Goal: Information Seeking & Learning: Learn about a topic

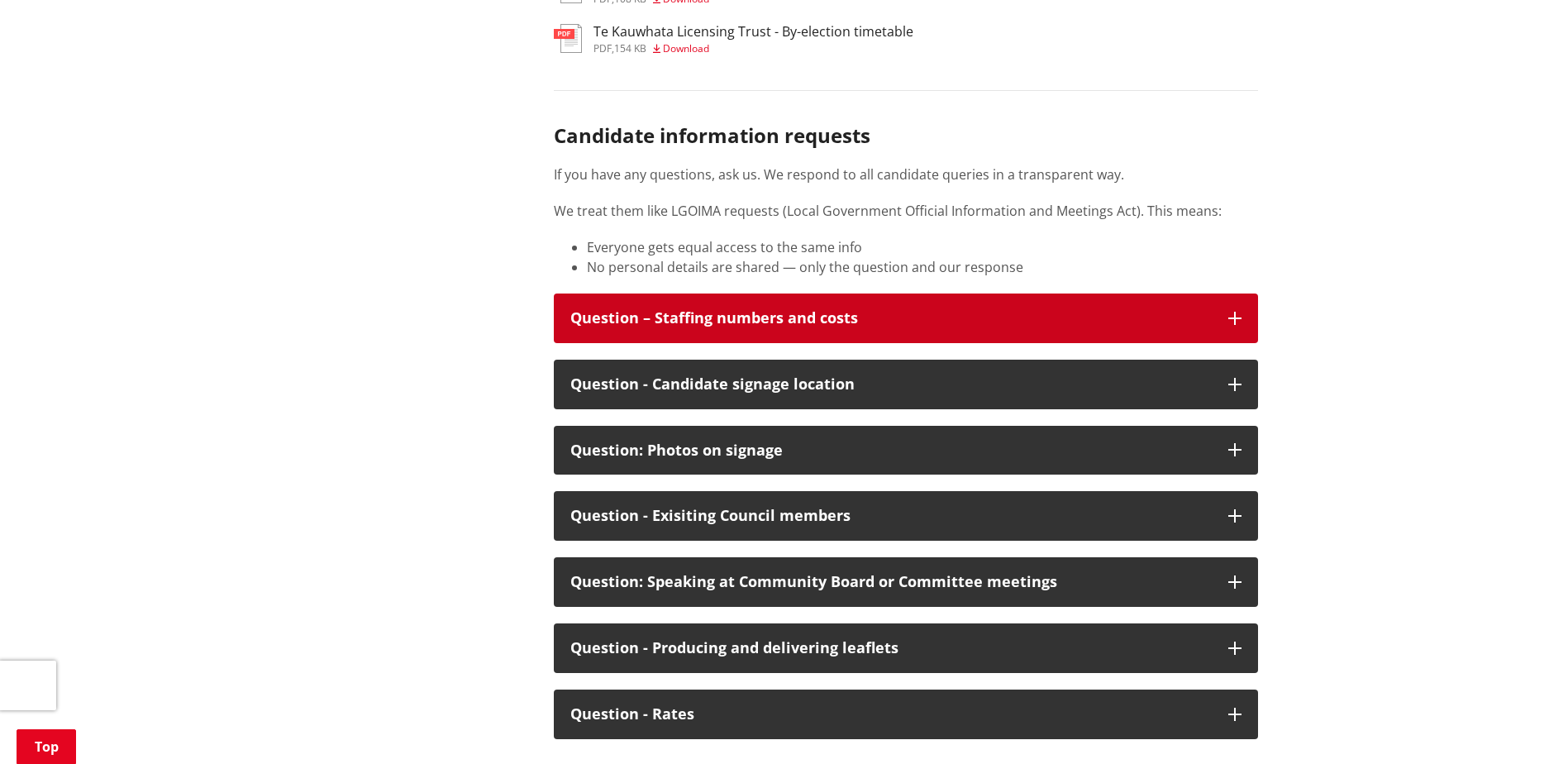
scroll to position [8430, 0]
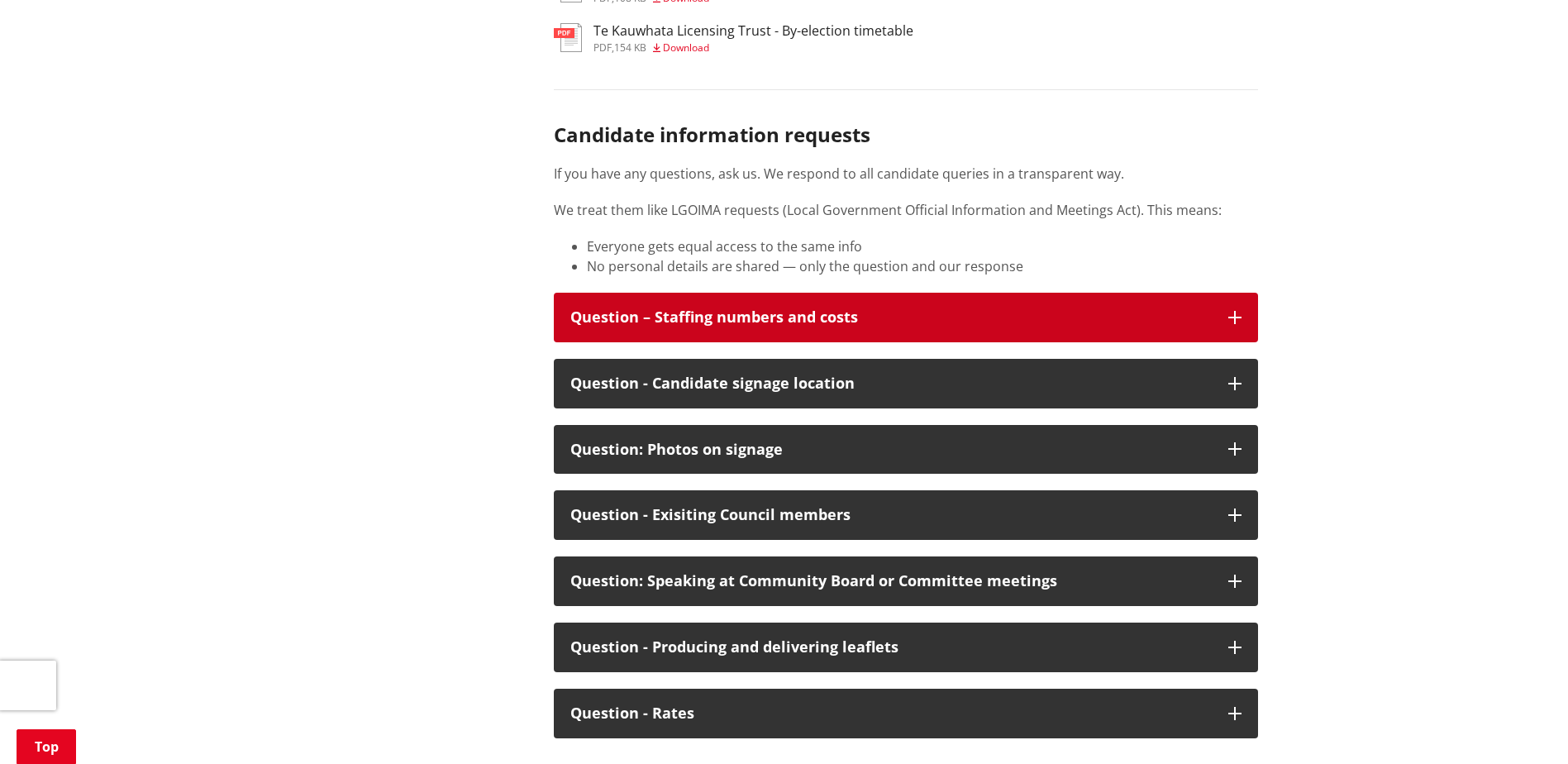
click at [854, 326] on div "Question – Staffing numbers and costs" at bounding box center [891, 317] width 641 height 17
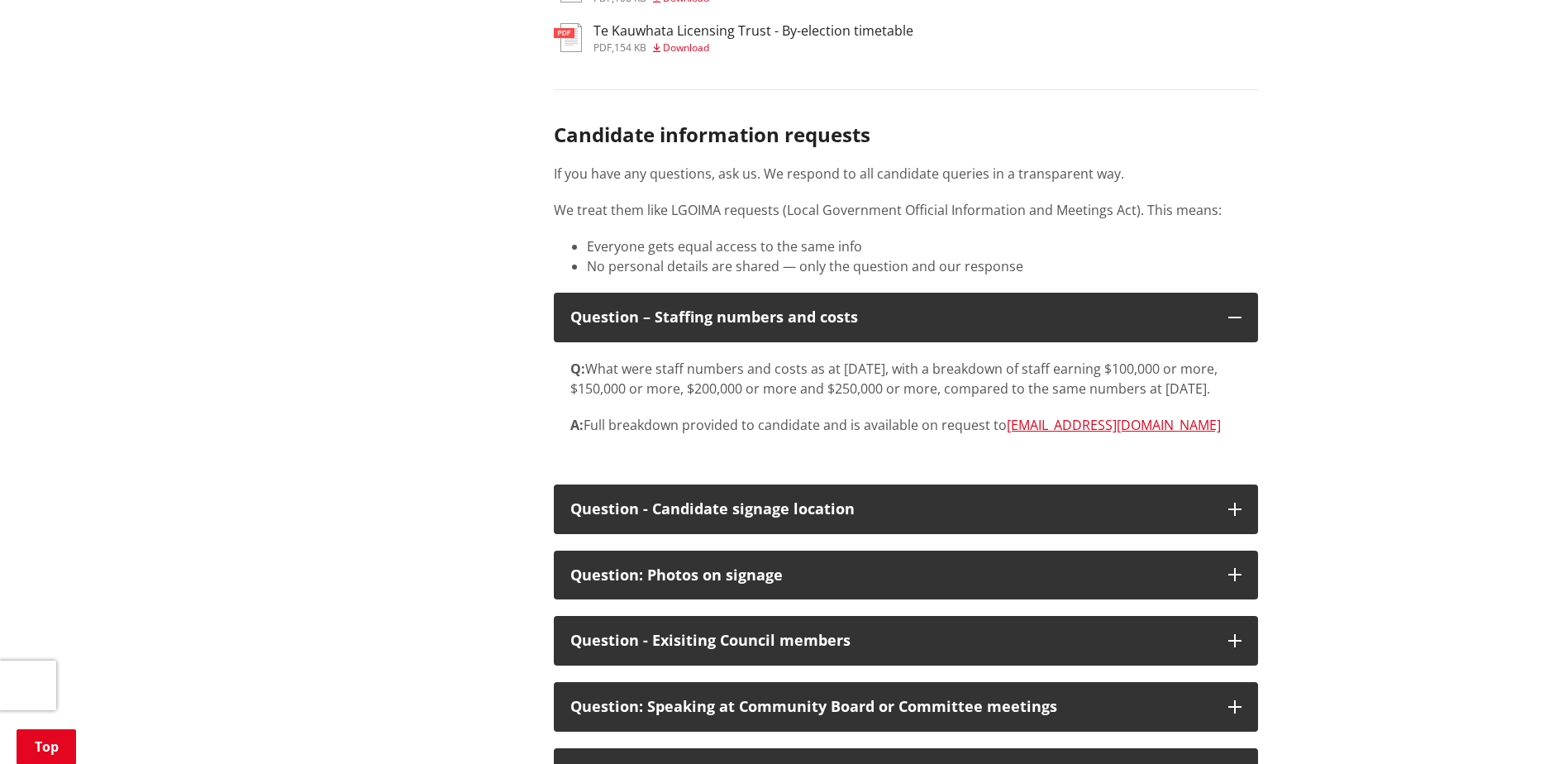
drag, startPoint x: 851, startPoint y: 474, endPoint x: 823, endPoint y: 475, distance: 28.0
drag, startPoint x: 823, startPoint y: 475, endPoint x: 866, endPoint y: 497, distance: 48.3
click at [866, 468] on div "Q: What were staff numbers and costs as at [DATE], with a breakdown of staff ea…" at bounding box center [905, 405] width 704 height 126
drag, startPoint x: 735, startPoint y: 434, endPoint x: 1124, endPoint y: 453, distance: 389.5
click at [1124, 399] on p "Q: What were staff numbers and costs as at [DATE], with a breakdown of staff ea…" at bounding box center [906, 378] width 671 height 40
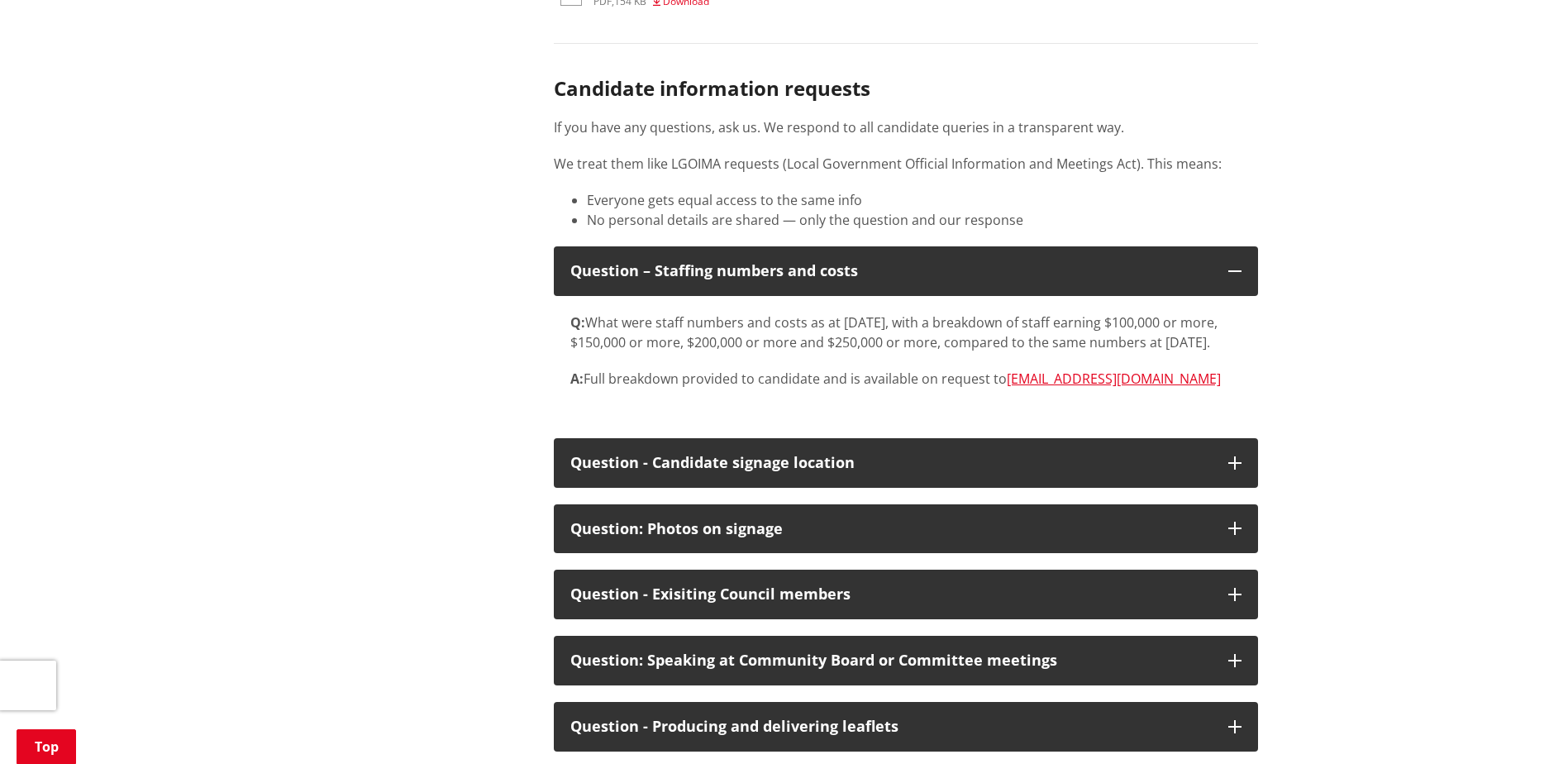
scroll to position [8512, 0]
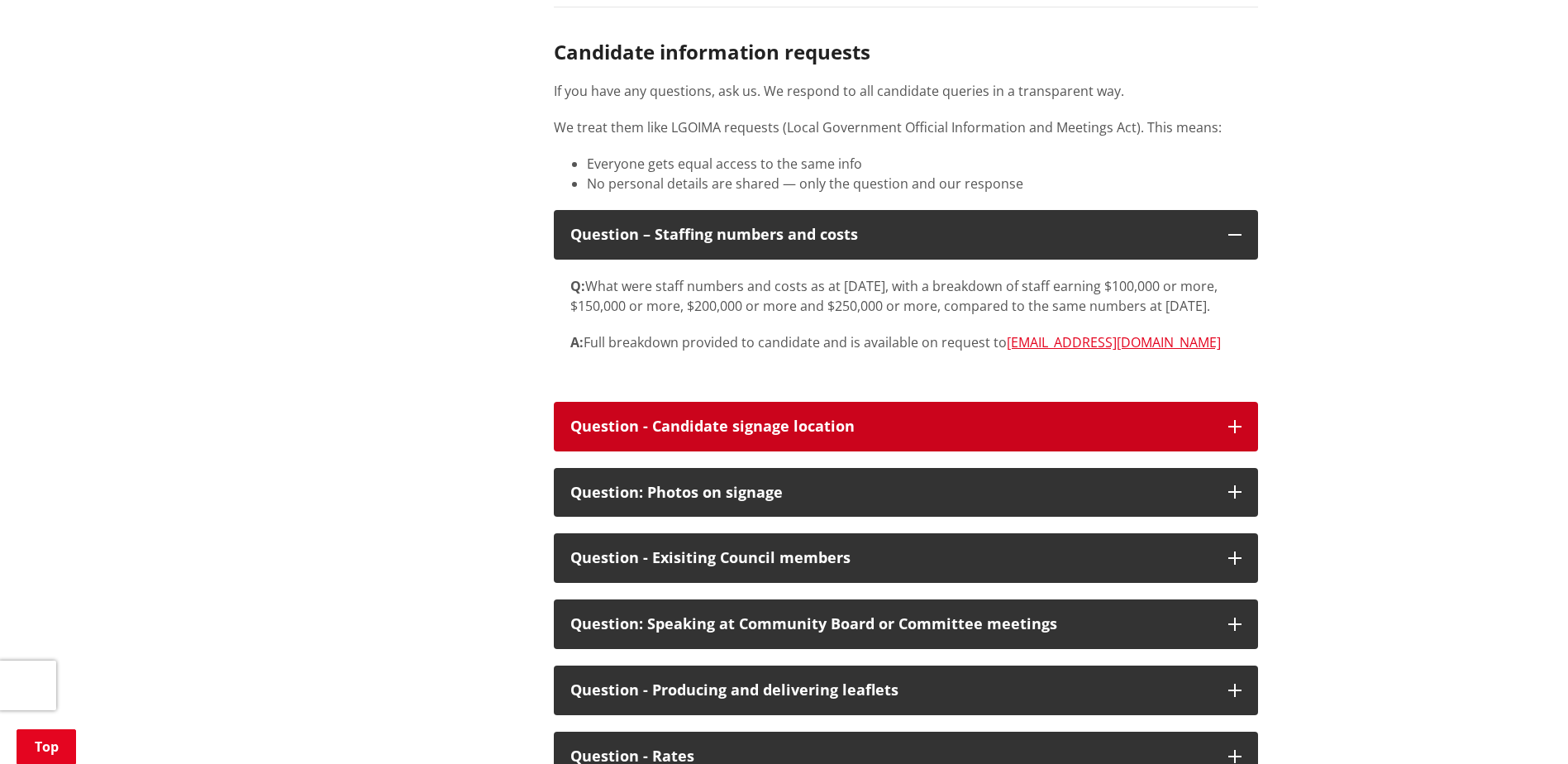
drag, startPoint x: 1235, startPoint y: 484, endPoint x: 1188, endPoint y: 483, distance: 47.0
click at [1188, 434] on div "Question - Candidate signage location" at bounding box center [891, 427] width 641 height 17
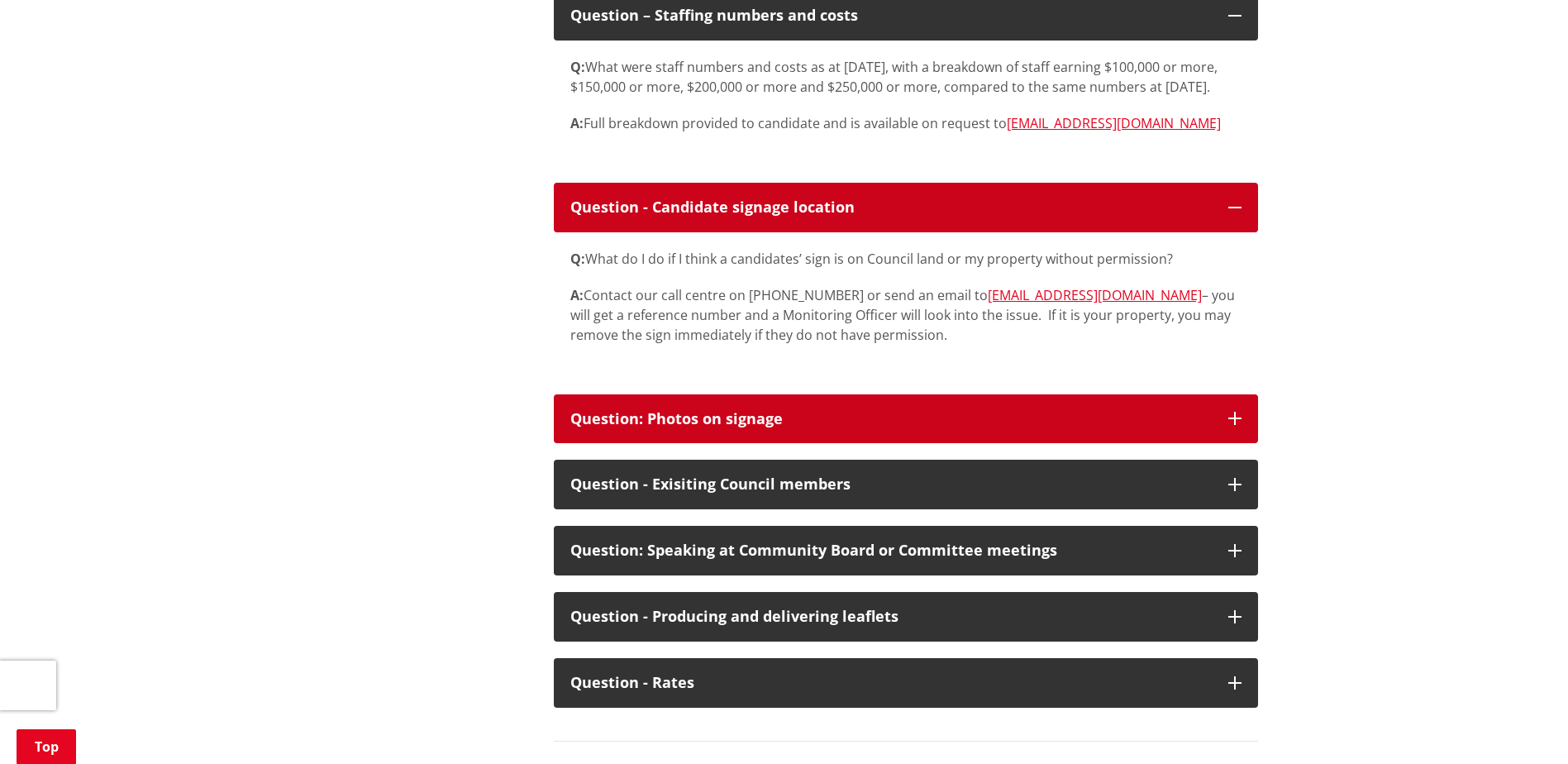
scroll to position [8760, 0]
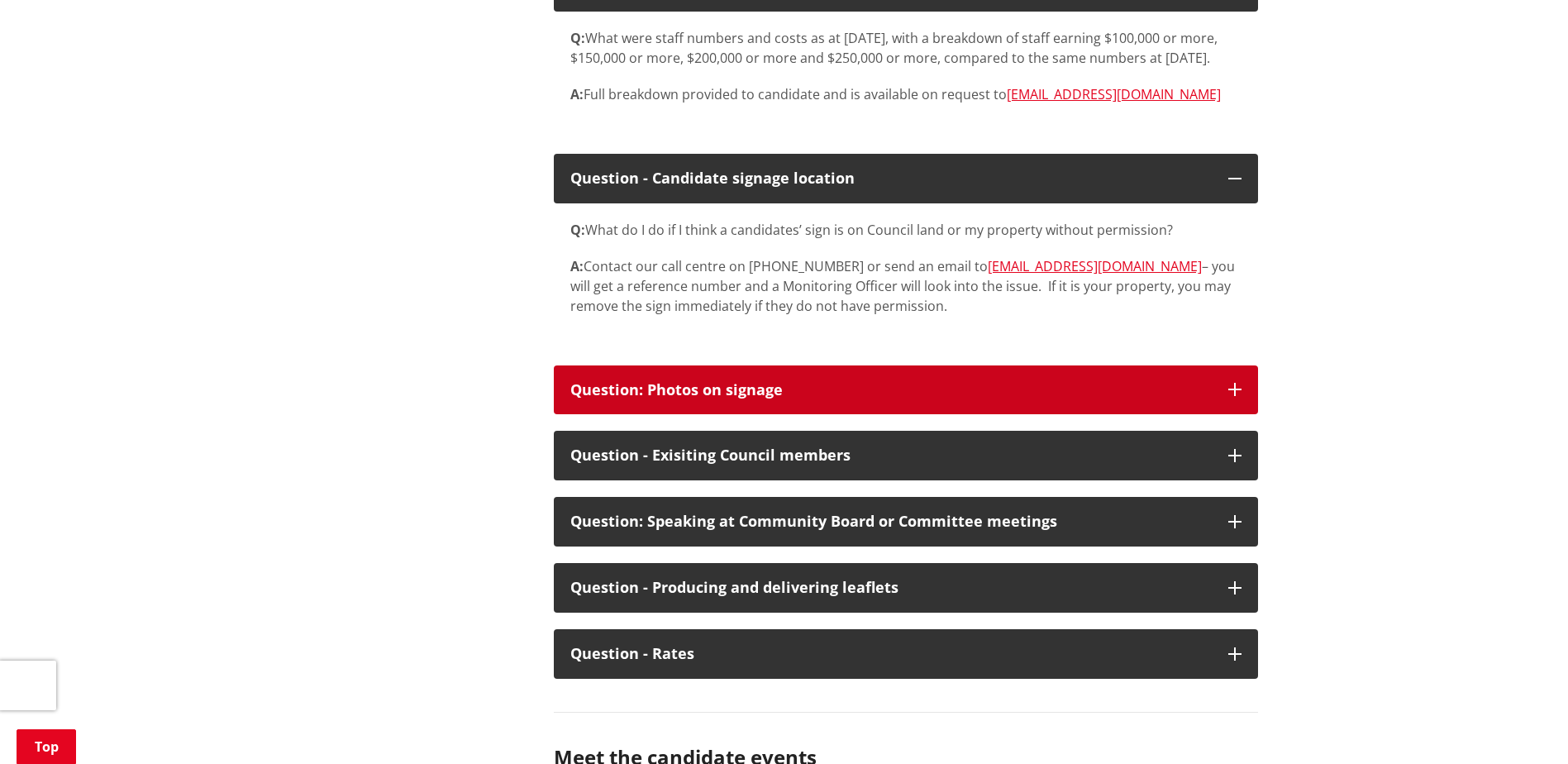
click at [1123, 399] on div "Question: Photos on signage" at bounding box center [891, 390] width 641 height 17
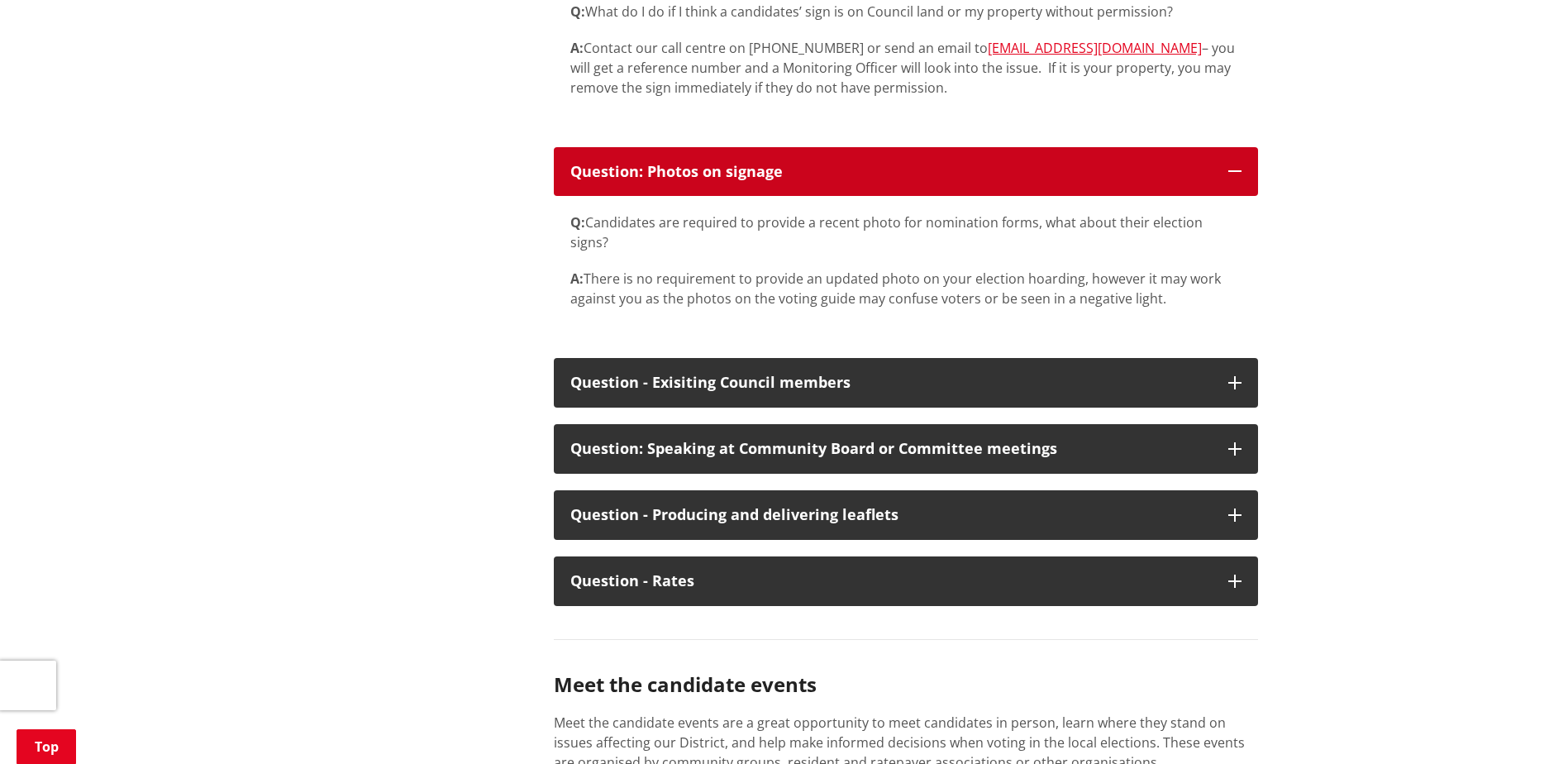
scroll to position [9008, 0]
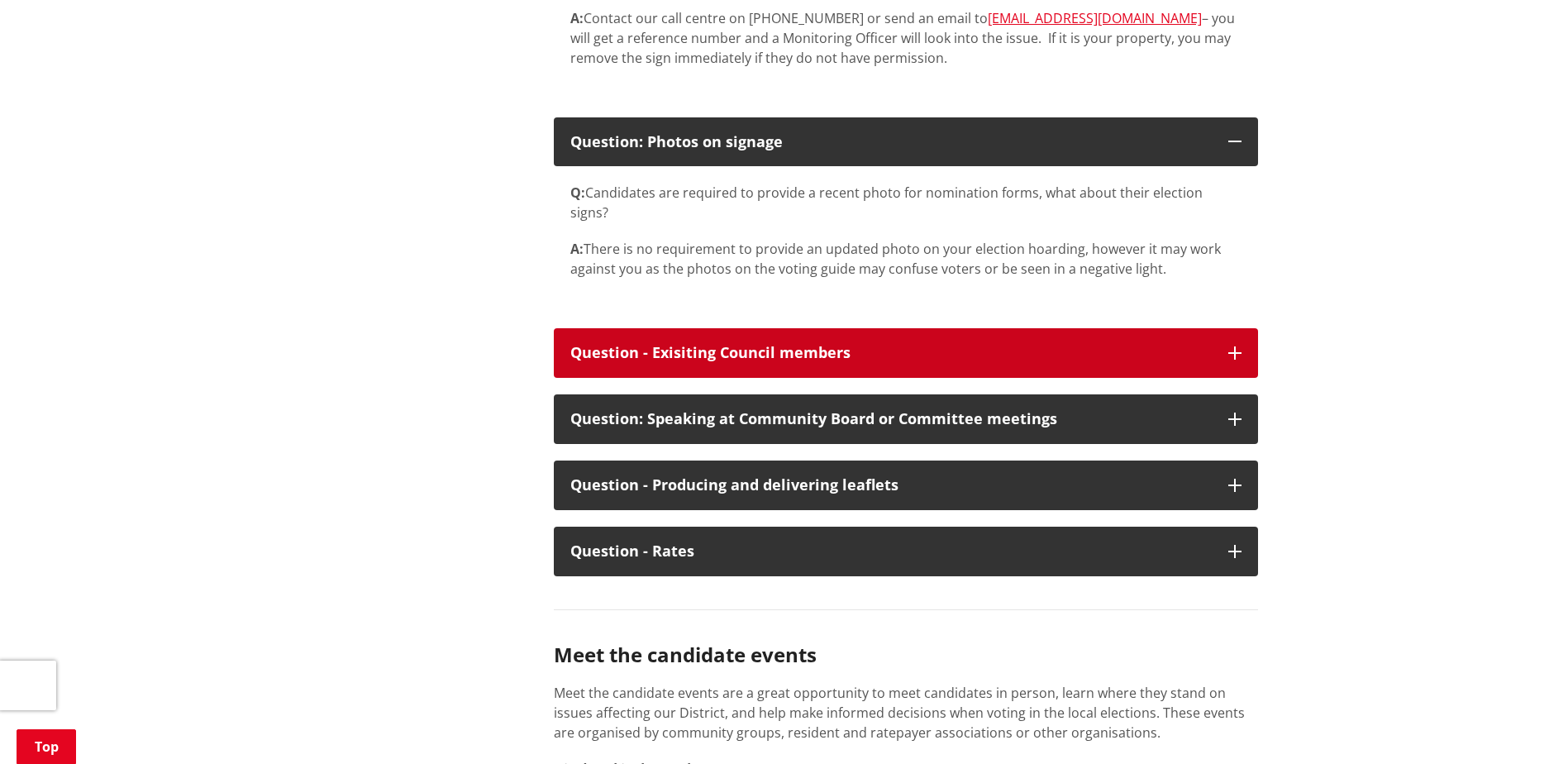
drag, startPoint x: 778, startPoint y: 394, endPoint x: 1239, endPoint y: 391, distance: 461.0
click at [1239, 359] on icon "button" at bounding box center [1234, 352] width 13 height 13
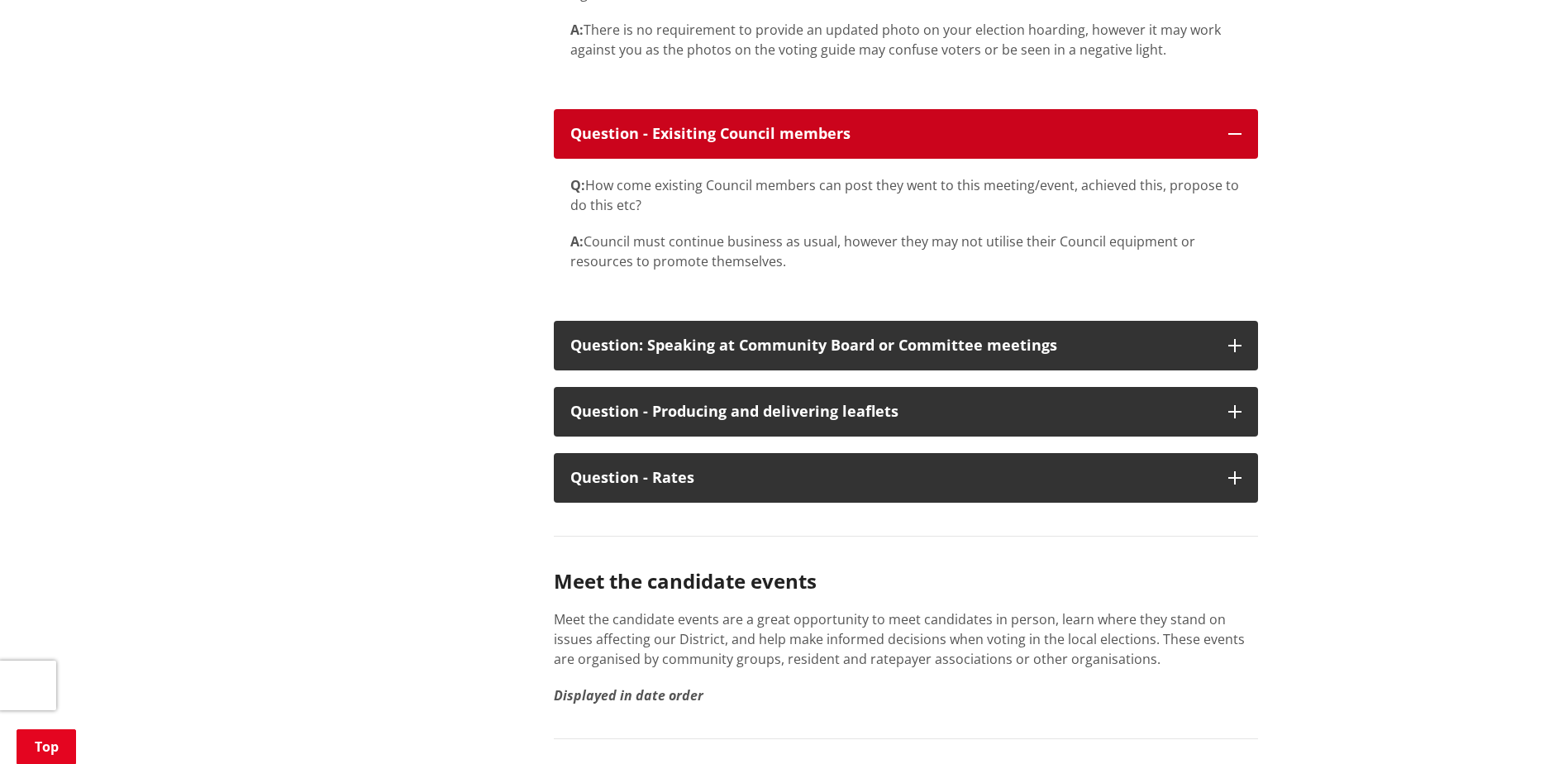
scroll to position [9256, 0]
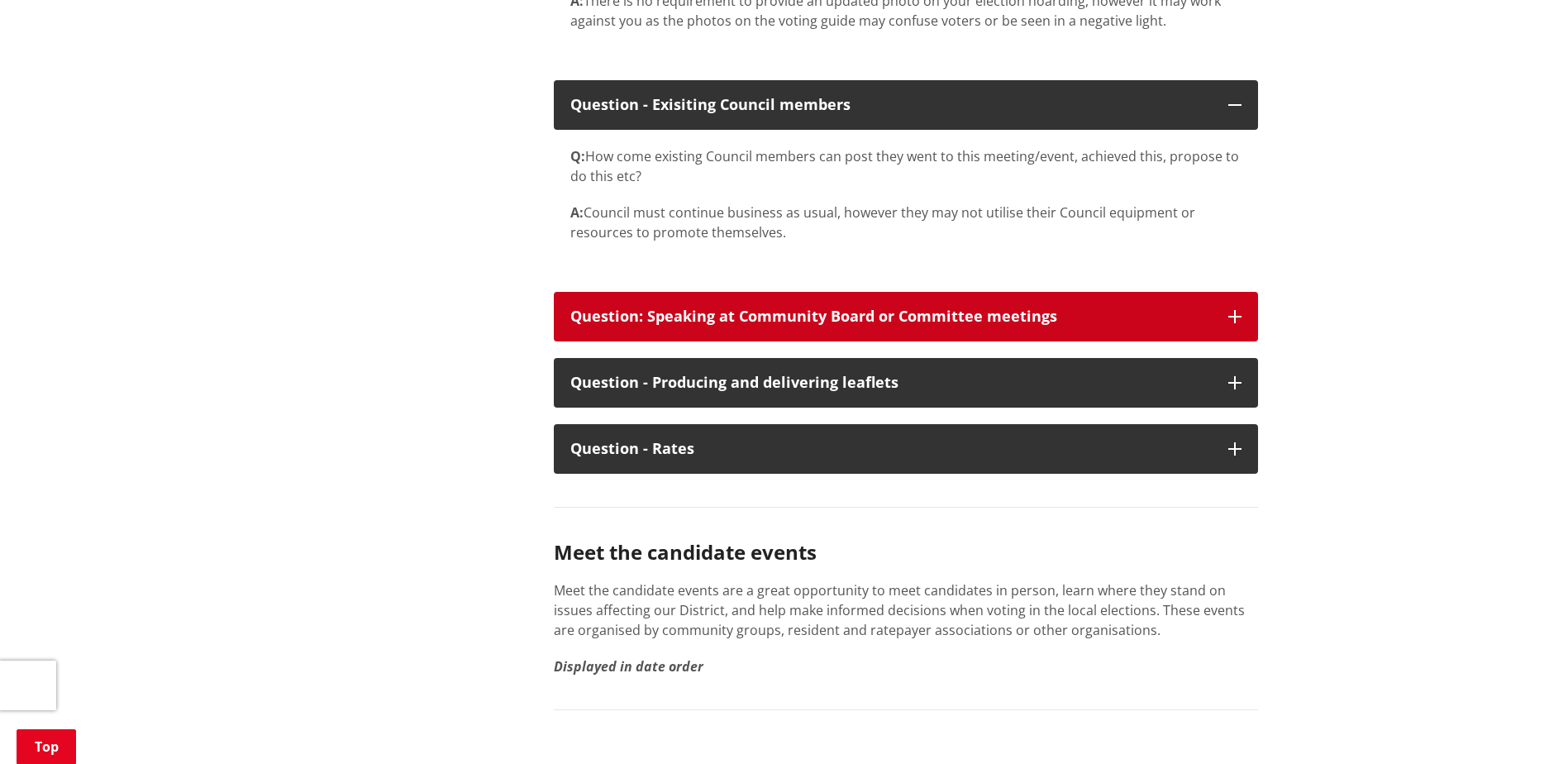
click at [1232, 324] on icon "button" at bounding box center [1234, 316] width 13 height 13
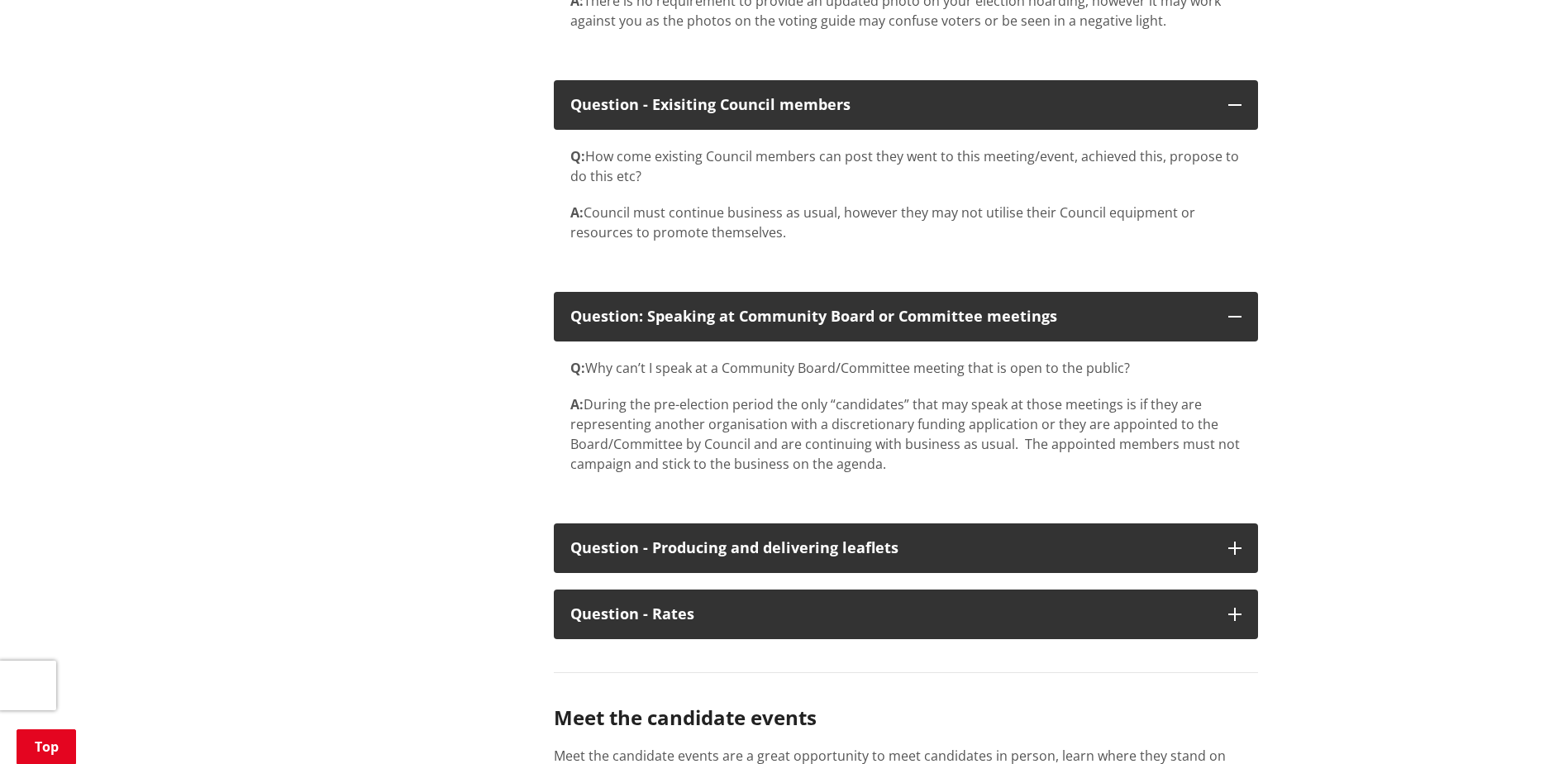
drag, startPoint x: 978, startPoint y: 407, endPoint x: 921, endPoint y: 422, distance: 58.9
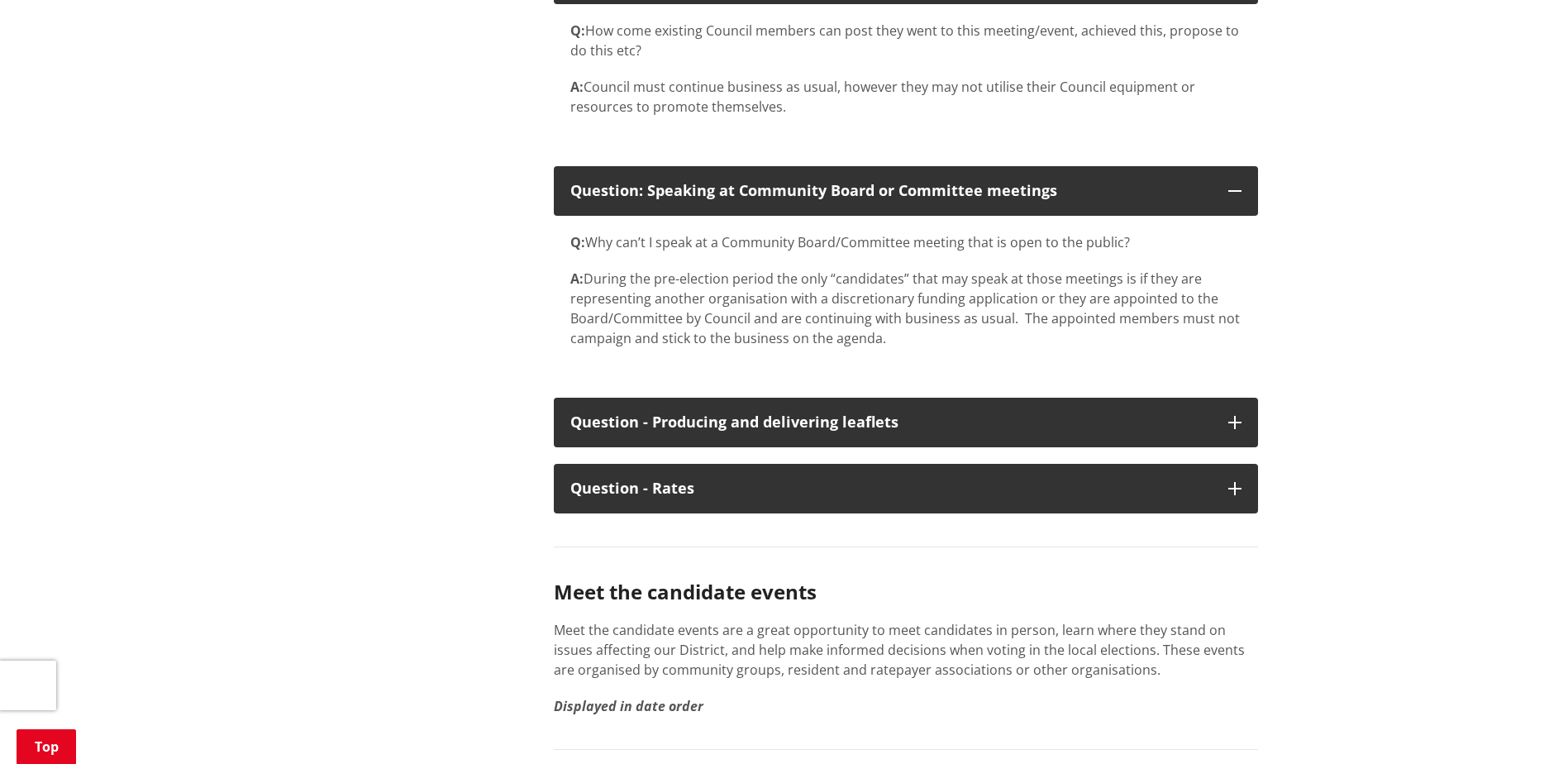
scroll to position [9421, 0]
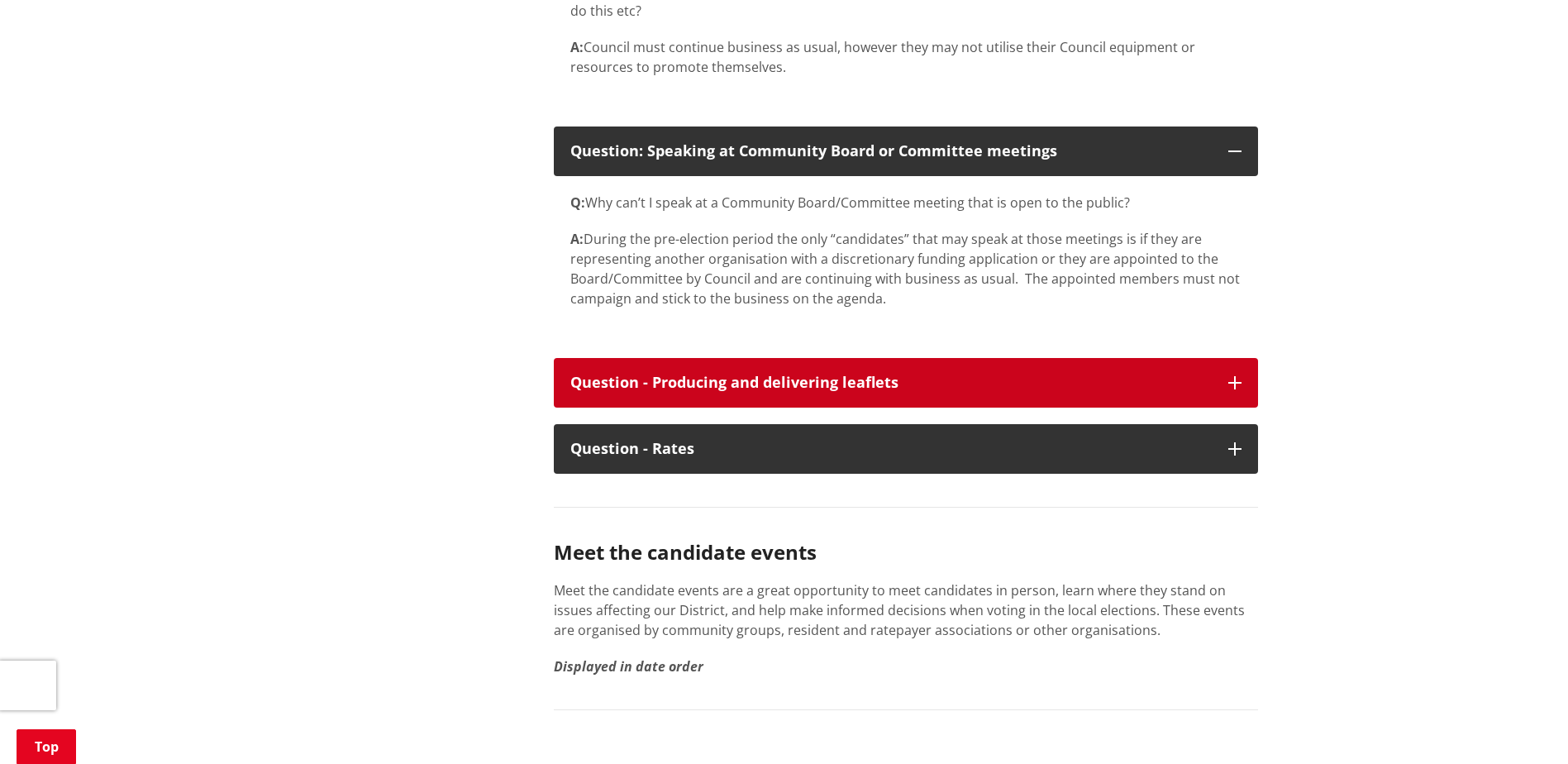
click at [1230, 389] on icon "button" at bounding box center [1234, 382] width 13 height 13
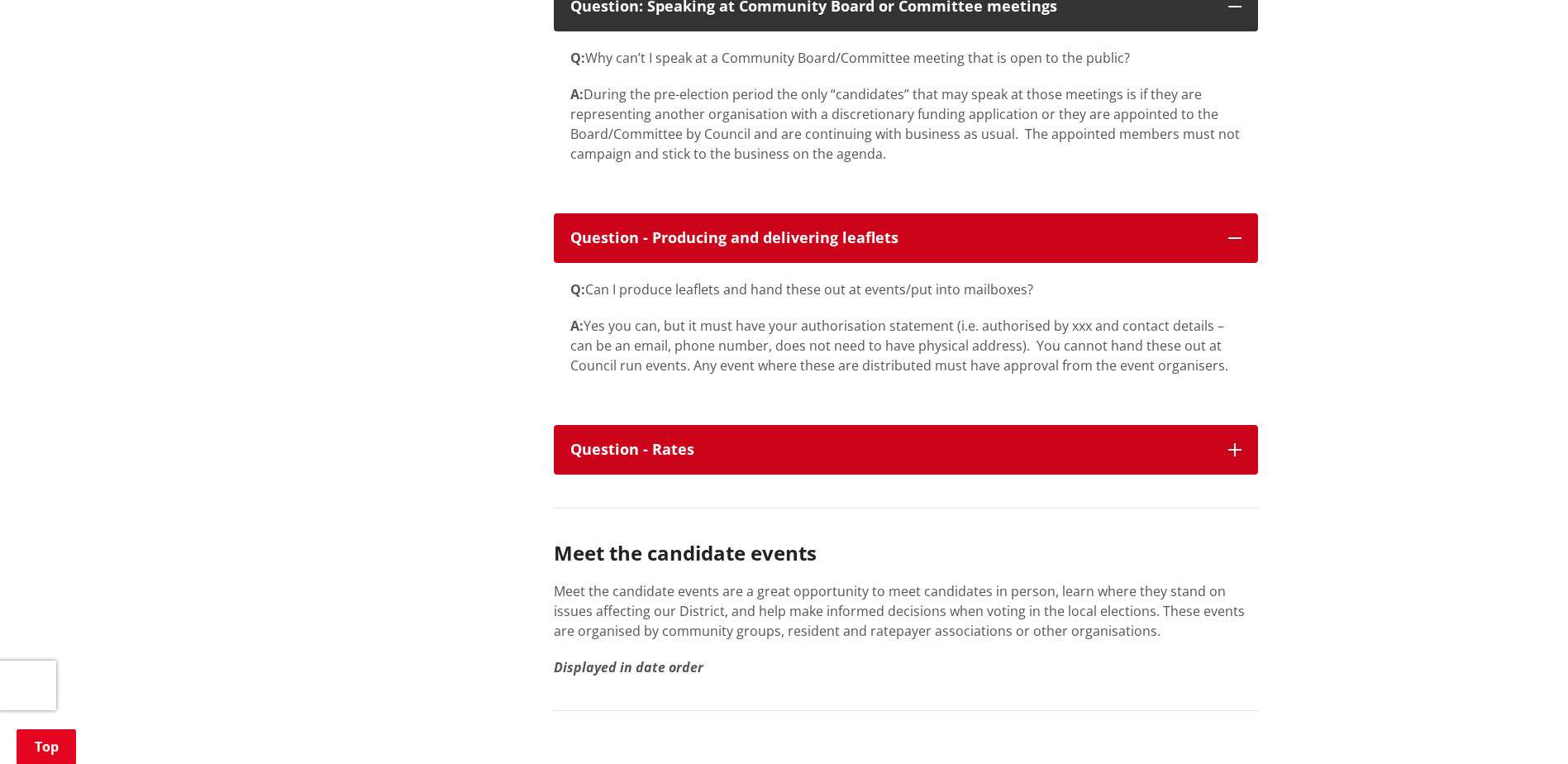
scroll to position [9587, 0]
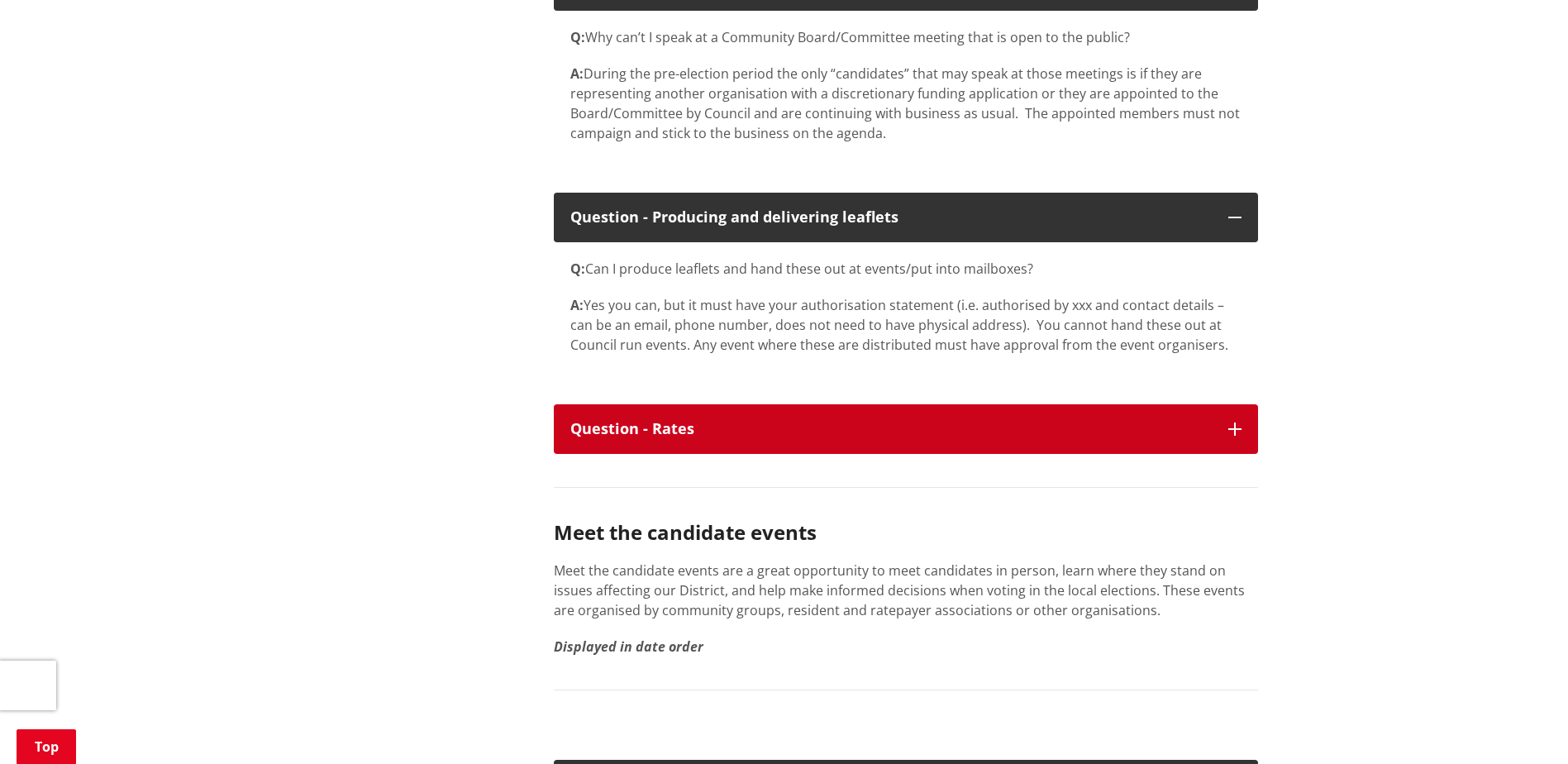
click at [1240, 453] on button "Question - Rates" at bounding box center [905, 429] width 704 height 49
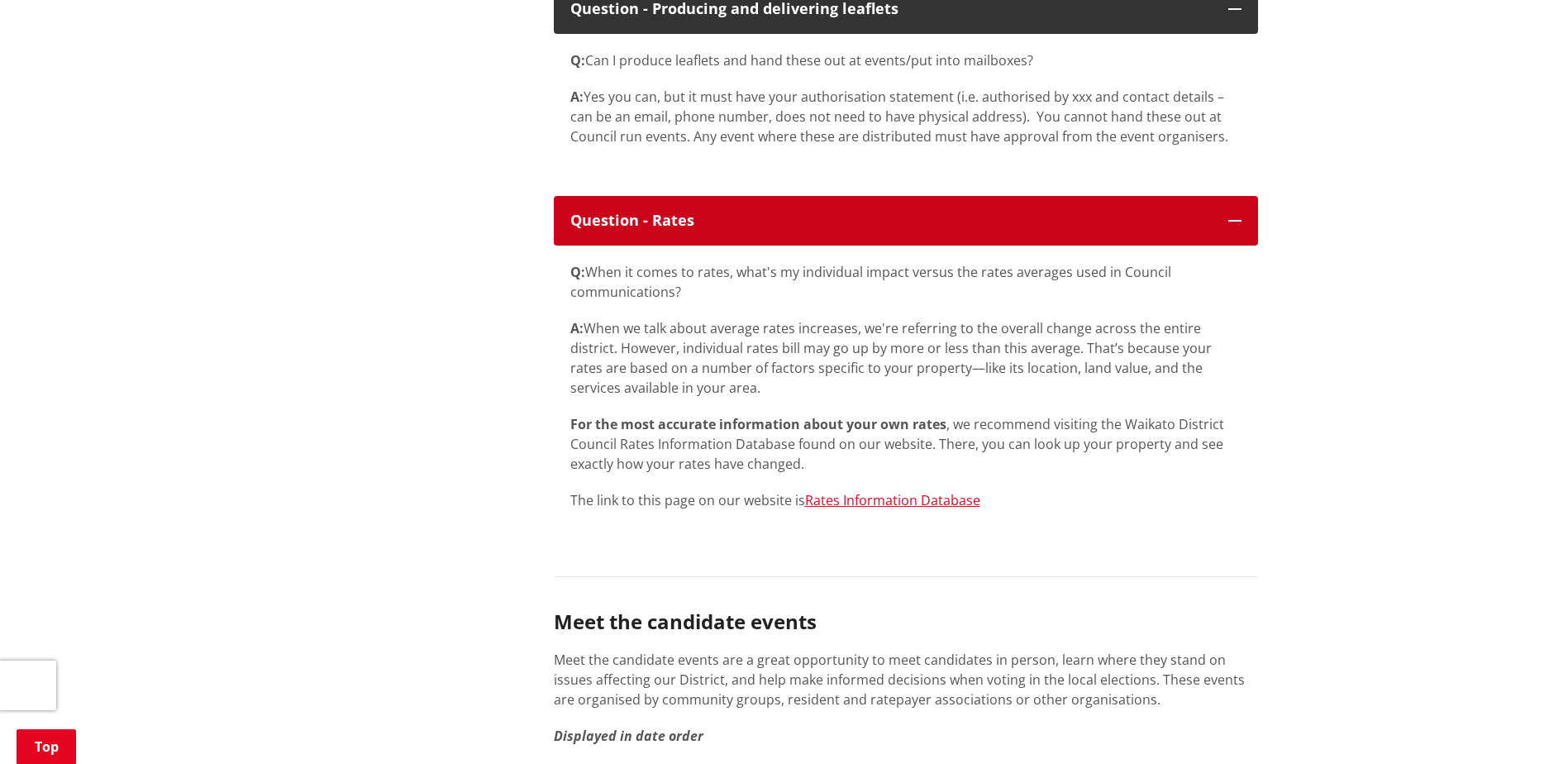
scroll to position [9834, 0]
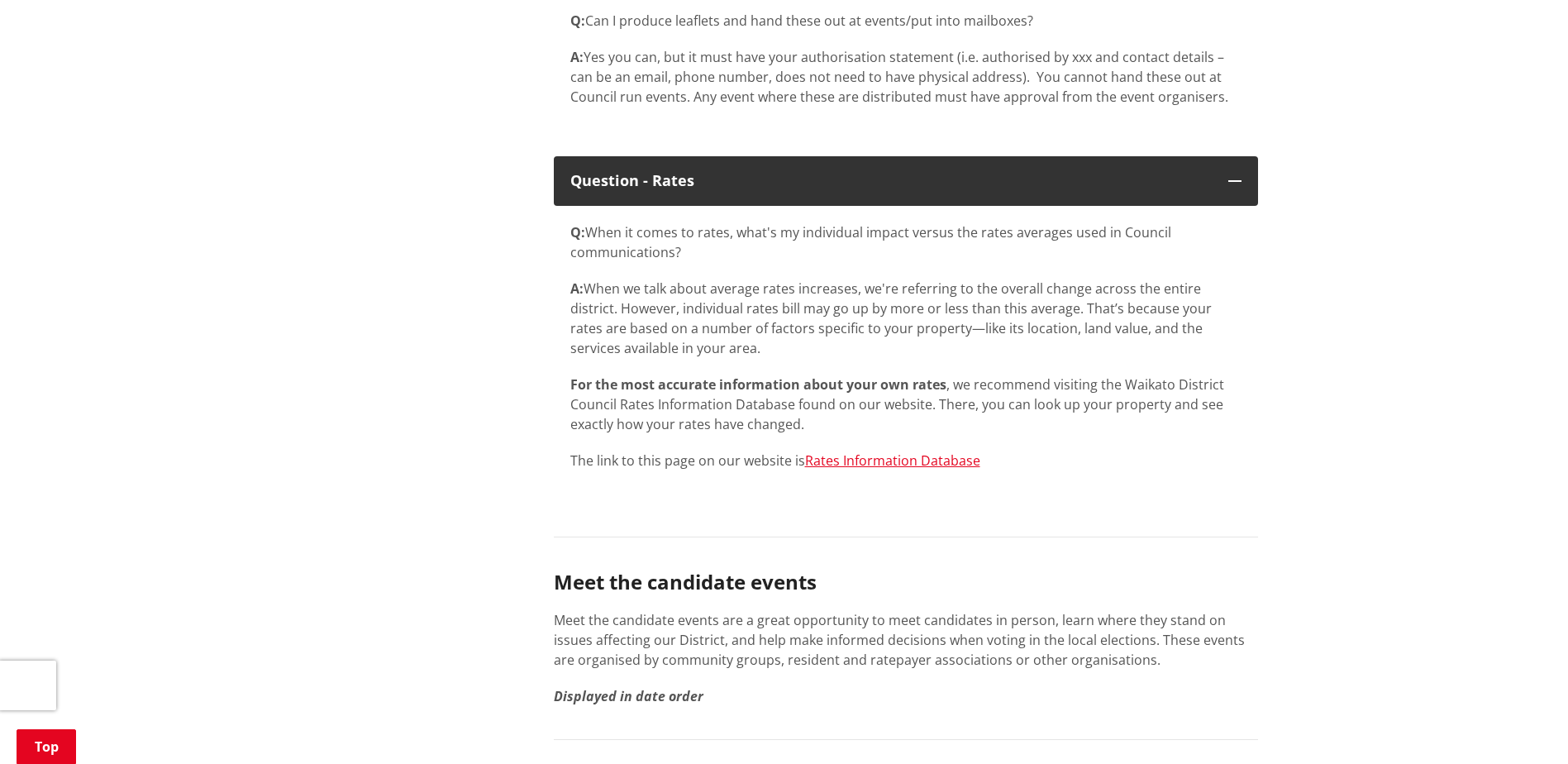
drag, startPoint x: 952, startPoint y: 450, endPoint x: 1151, endPoint y: 463, distance: 199.4
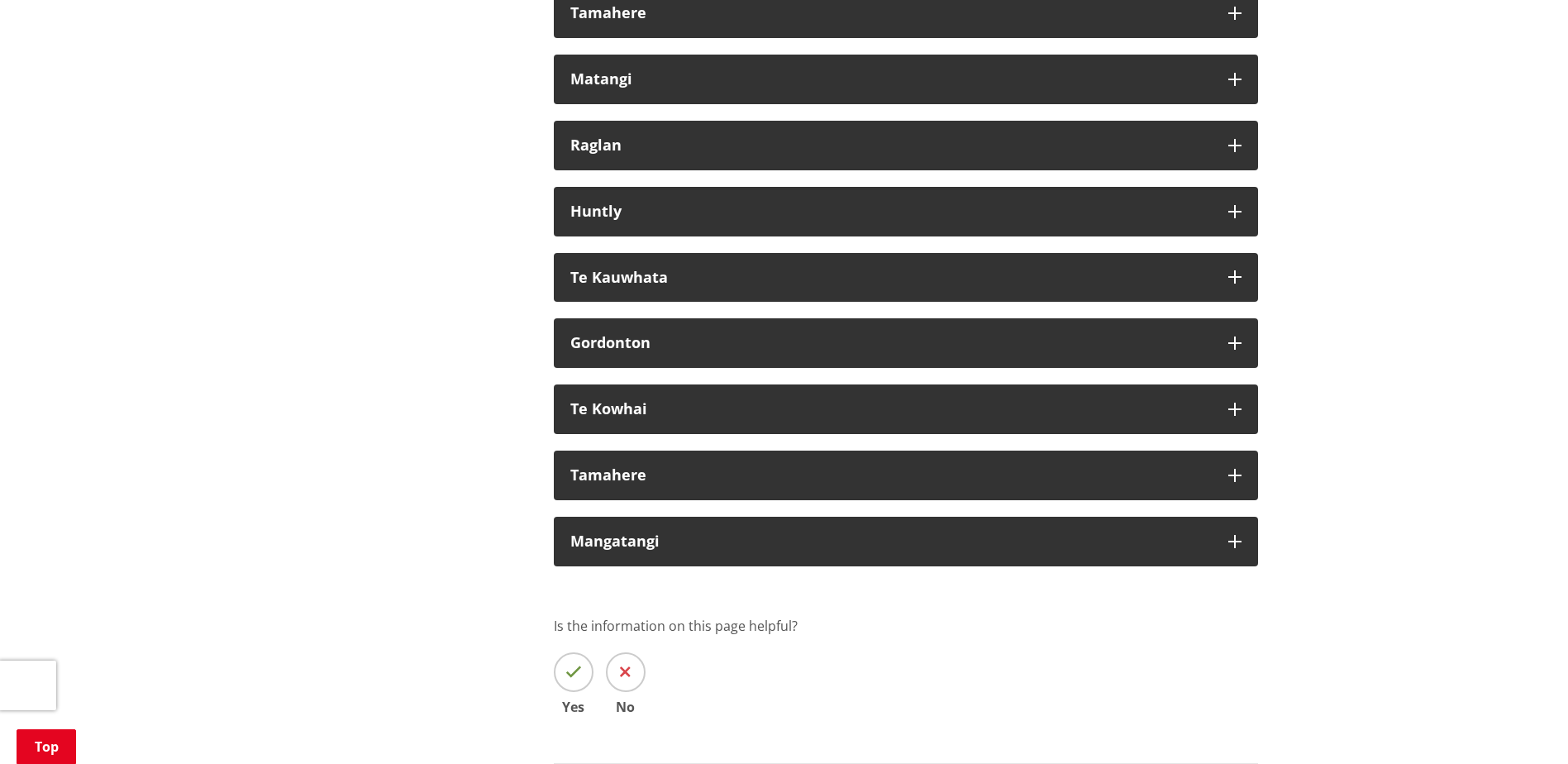
scroll to position [10991, 0]
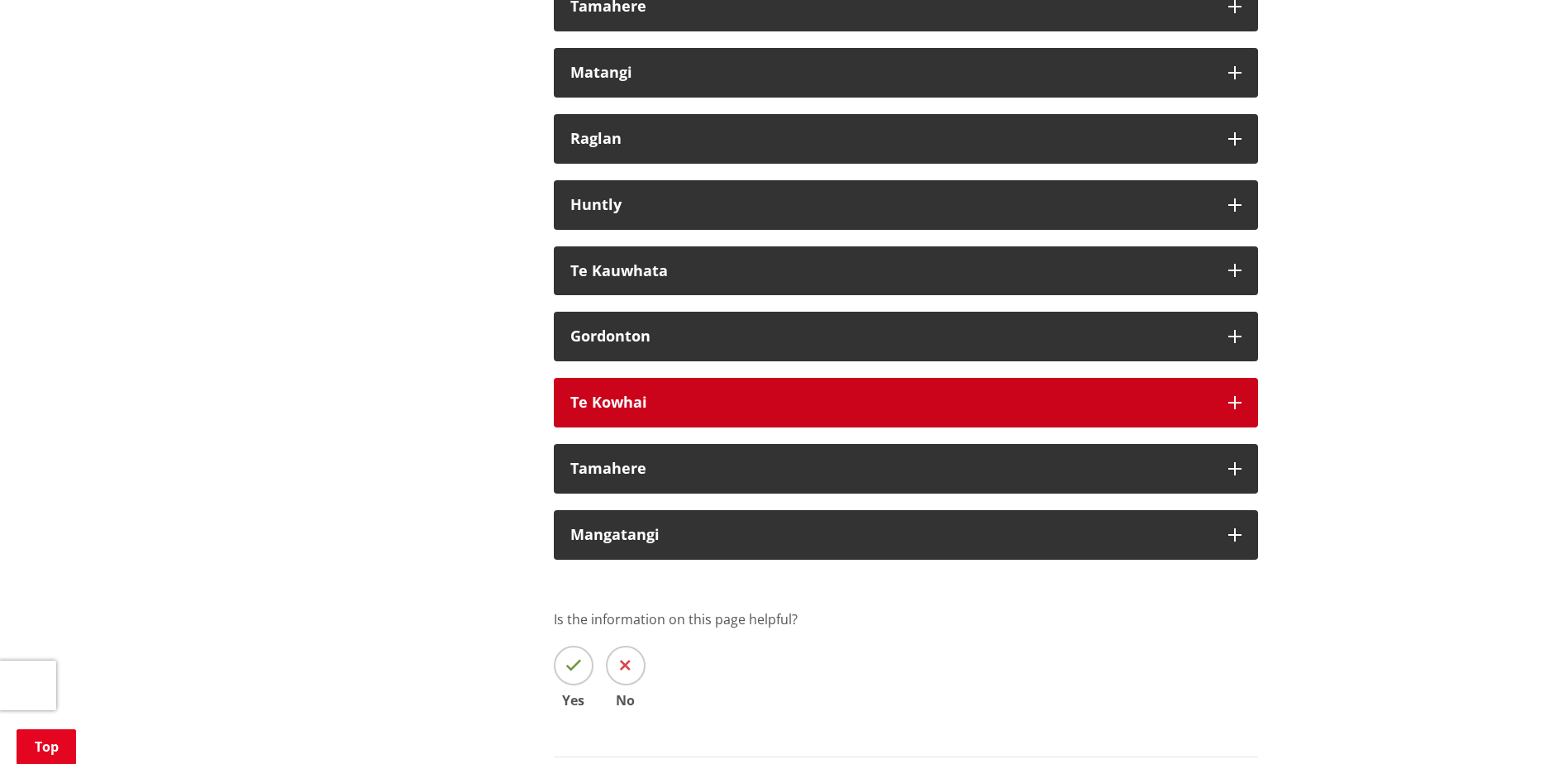
click at [1242, 428] on button "Te Kowhai" at bounding box center [905, 403] width 704 height 49
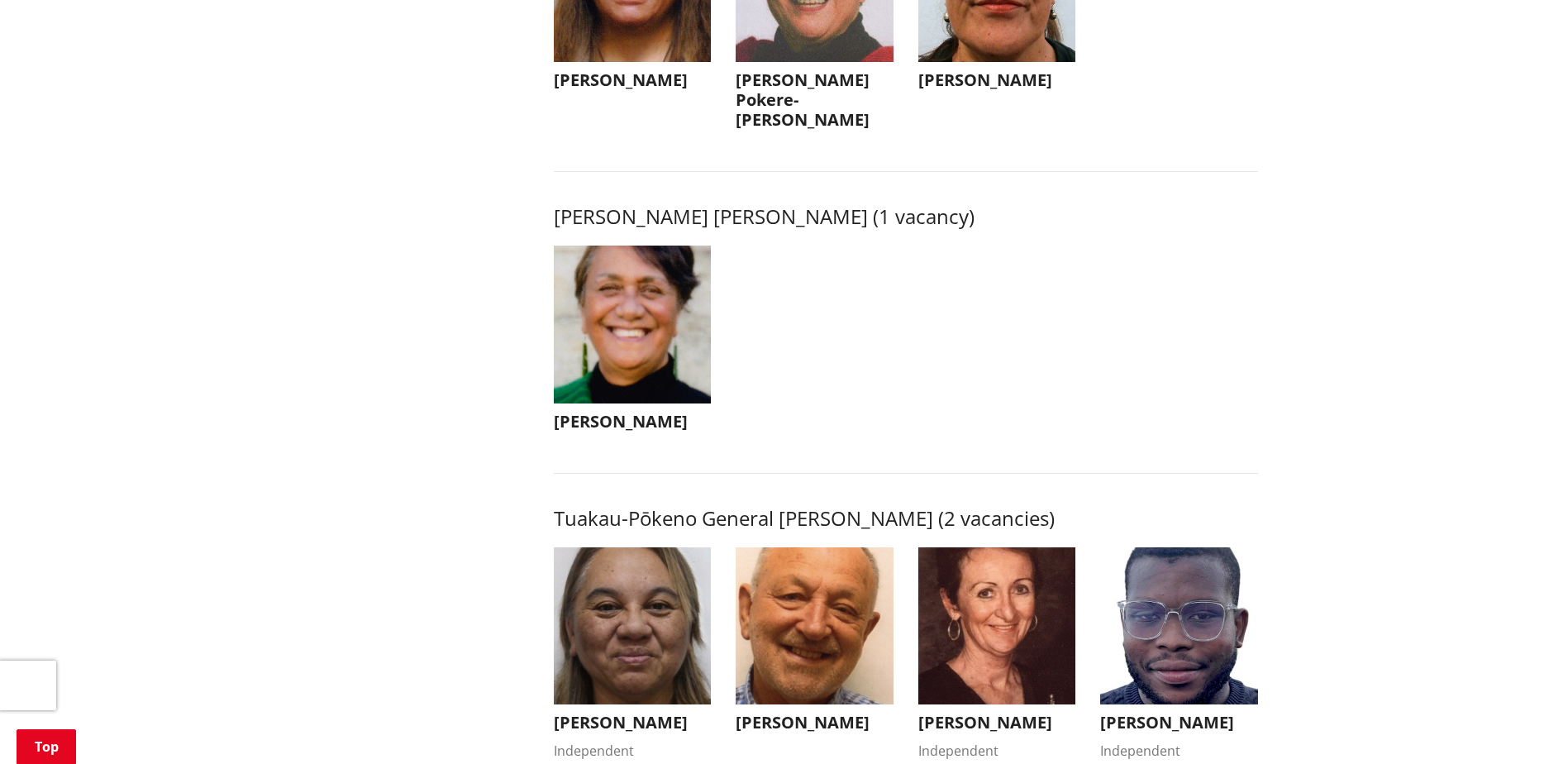
scroll to position [2397, 0]
